Goal: Task Accomplishment & Management: Manage account settings

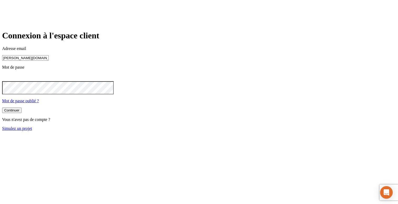
click at [49, 61] on input "[PERSON_NAME][DOMAIN_NAME][EMAIL_ADDRESS][DOMAIN_NAME]" at bounding box center [25, 58] width 47 height 6
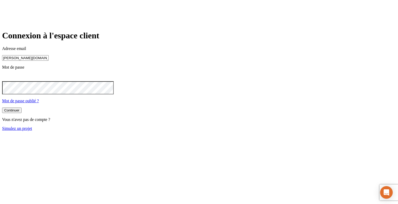
type input "[PERSON_NAME][DOMAIN_NAME][EMAIL_ADDRESS][DOMAIN_NAME]"
click at [22, 114] on button "Continuer" at bounding box center [11, 111] width 19 height 6
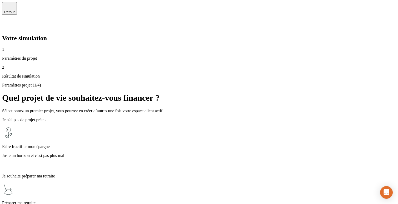
click at [163, 145] on p "Faire fructifier mon épargne" at bounding box center [199, 147] width 394 height 5
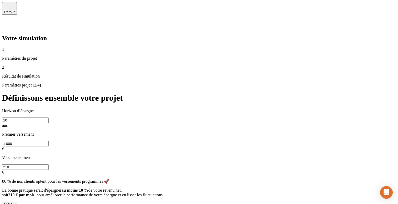
click at [17, 202] on button "Valider" at bounding box center [9, 205] width 15 height 6
click at [15, 203] on div "Valider" at bounding box center [9, 205] width 11 height 4
click at [325, 109] on div "Horizon d’épargne 10 ans" at bounding box center [199, 118] width 394 height 19
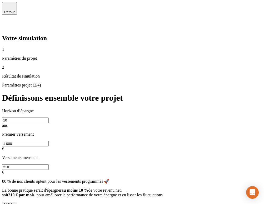
click at [15, 203] on div "Valider" at bounding box center [9, 205] width 11 height 4
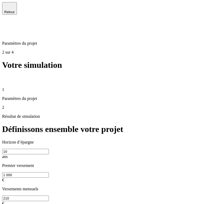
click at [7, 7] on icon "button" at bounding box center [9, 6] width 6 height 6
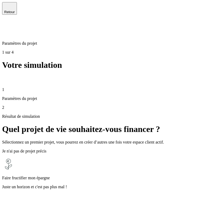
click at [7, 7] on icon "button" at bounding box center [9, 6] width 6 height 6
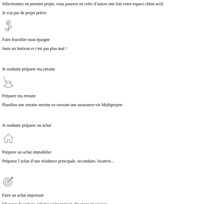
scroll to position [145, 0]
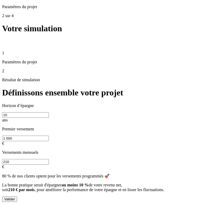
scroll to position [23, 0]
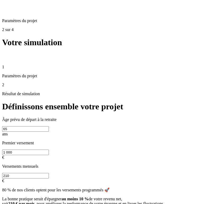
click at [8, 6] on icon at bounding box center [5, 2] width 6 height 6
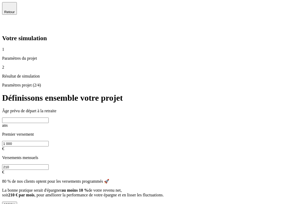
click at [17, 202] on button "Valider" at bounding box center [9, 205] width 15 height 6
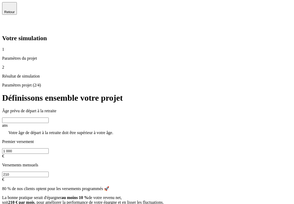
click at [49, 118] on input "text" at bounding box center [25, 121] width 47 height 6
click at [49, 118] on input "44" at bounding box center [25, 121] width 47 height 6
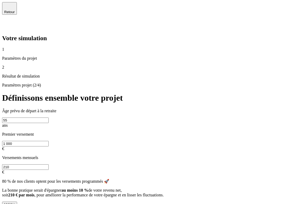
type input "55"
click at [15, 203] on div "Valider" at bounding box center [9, 205] width 11 height 4
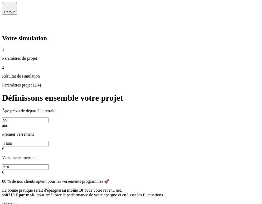
click at [15, 203] on div "Valider" at bounding box center [9, 205] width 11 height 4
click at [15, 10] on span "Retour" at bounding box center [9, 12] width 11 height 4
click at [8, 22] on icon at bounding box center [5, 25] width 6 height 6
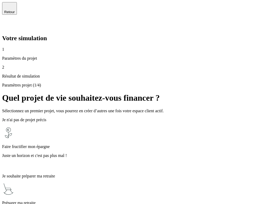
click at [112, 145] on p "Faire fructifier mon épargne" at bounding box center [131, 147] width 258 height 5
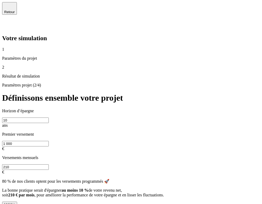
click at [216, 171] on div "Horizon d’épargne 10 ans Premier versement 1 000 € Versements mensuels 210 € 80…" at bounding box center [131, 158] width 258 height 99
click at [17, 202] on button "Valider" at bounding box center [9, 205] width 15 height 6
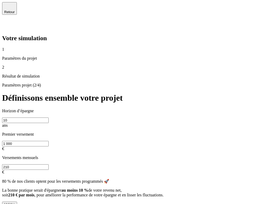
click at [15, 10] on span "Retour" at bounding box center [9, 12] width 11 height 4
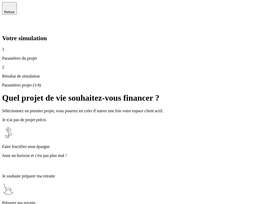
click at [15, 10] on span "Retour" at bounding box center [9, 12] width 11 height 4
click at [7, 23] on icon at bounding box center [5, 25] width 4 height 4
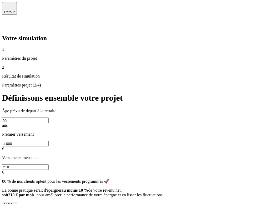
click at [17, 202] on button "Valider" at bounding box center [9, 205] width 15 height 6
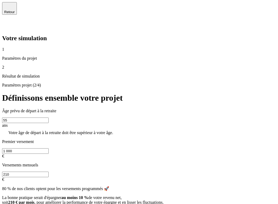
click at [49, 118] on input "55" at bounding box center [25, 121] width 47 height 6
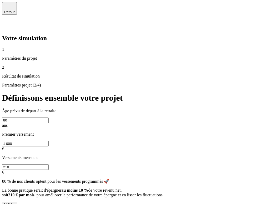
type input "80"
click at [15, 203] on div "Valider" at bounding box center [9, 205] width 11 height 4
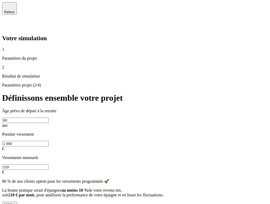
click at [24, 67] on div "2 Résultat de simulation" at bounding box center [135, 72] width 266 height 14
click at [15, 203] on div "Valider" at bounding box center [9, 205] width 11 height 4
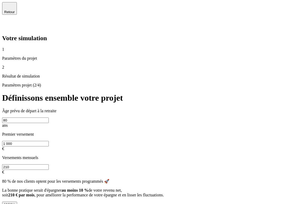
click at [15, 10] on span "Retour" at bounding box center [9, 12] width 11 height 4
click at [8, 22] on icon at bounding box center [5, 25] width 6 height 6
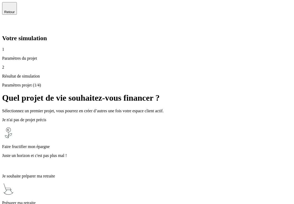
click at [169, 154] on p "Juste un horizon et c'est pas plus mal !" at bounding box center [147, 156] width 290 height 5
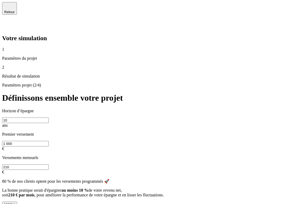
click at [17, 202] on button "Valider" at bounding box center [9, 205] width 15 height 6
click at [15, 203] on div "Valider" at bounding box center [9, 205] width 11 height 4
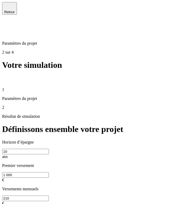
click at [7, 9] on icon "button" at bounding box center [9, 6] width 6 height 6
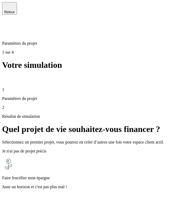
click at [7, 9] on icon "button" at bounding box center [9, 6] width 6 height 6
click at [8, 22] on icon at bounding box center [5, 25] width 6 height 6
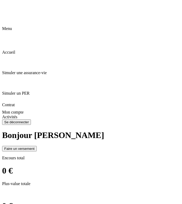
click at [6, 8] on icon at bounding box center [5, 5] width 6 height 6
click at [23, 110] on span "Mon compte" at bounding box center [12, 112] width 21 height 4
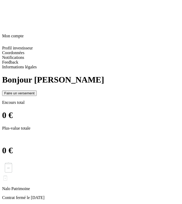
click at [22, 46] on span "Profil investisseur" at bounding box center [17, 48] width 31 height 4
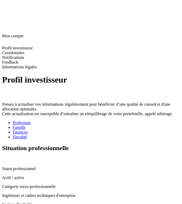
click at [7, 7] on icon at bounding box center [5, 5] width 4 height 4
click at [24, 51] on span "Coordonnées" at bounding box center [13, 53] width 22 height 4
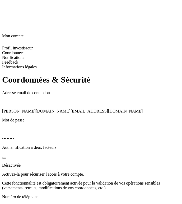
click at [28, 109] on span "[PERSON_NAME][DOMAIN_NAME][EMAIL_ADDRESS][DOMAIN_NAME]" at bounding box center [72, 111] width 140 height 4
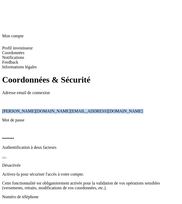
copy span "[PERSON_NAME][DOMAIN_NAME][EMAIL_ADDRESS][DOMAIN_NAME]"
